Goal: Information Seeking & Learning: Learn about a topic

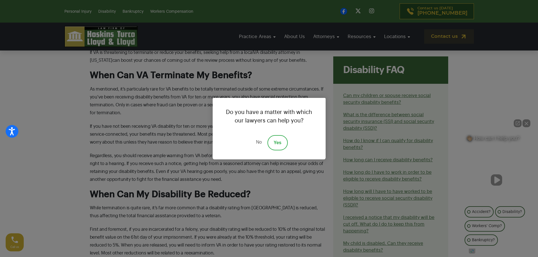
click at [260, 141] on link "No" at bounding box center [258, 142] width 17 height 15
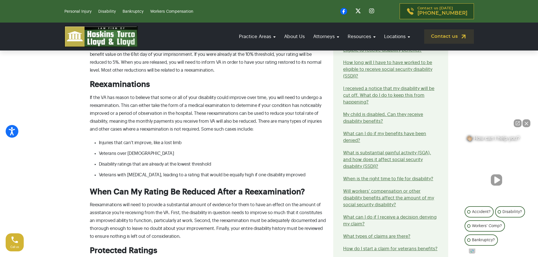
scroll to position [523, 0]
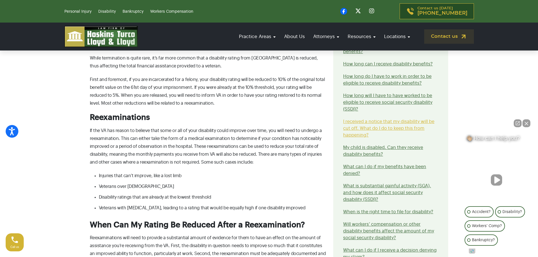
click at [382, 119] on link "I received a notice that my disability will be cut off. What do I do to keep th…" at bounding box center [388, 128] width 91 height 18
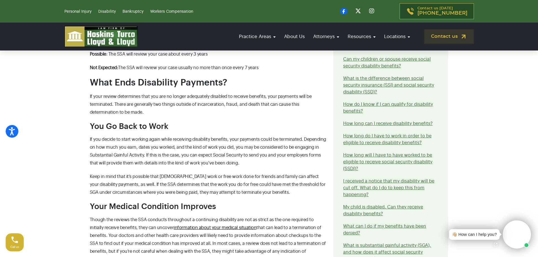
scroll to position [385, 0]
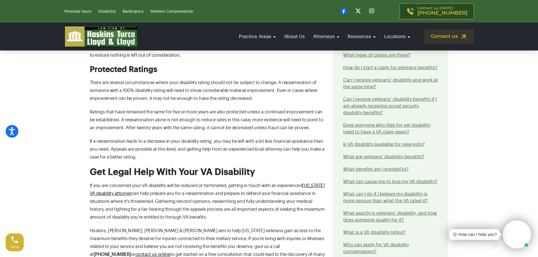
scroll to position [744, 0]
